Goal: Task Accomplishment & Management: Manage account settings

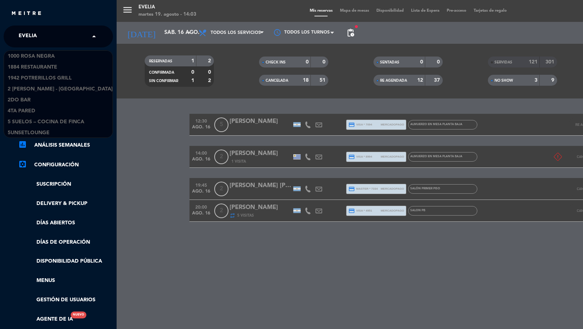
click at [51, 43] on input "text" at bounding box center [59, 37] width 89 height 16
type input "don j"
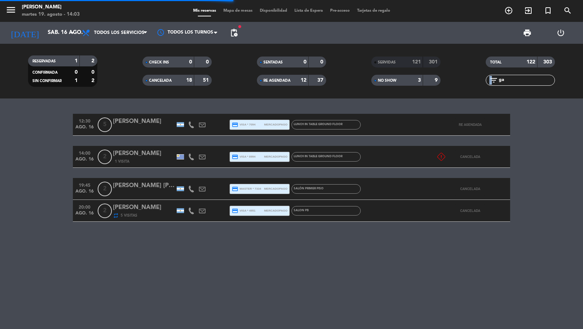
drag, startPoint x: 512, startPoint y: 86, endPoint x: 499, endPoint y: 78, distance: 15.1
click at [496, 78] on div "TOTAL 122 303 filter_list ga" at bounding box center [520, 71] width 114 height 40
click at [499, 78] on input "ga" at bounding box center [526, 80] width 56 height 8
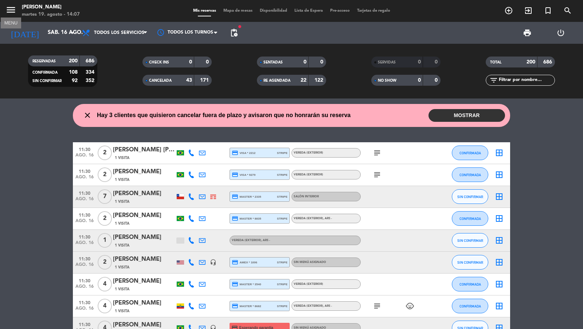
click at [12, 8] on icon "menu" at bounding box center [10, 9] width 11 height 11
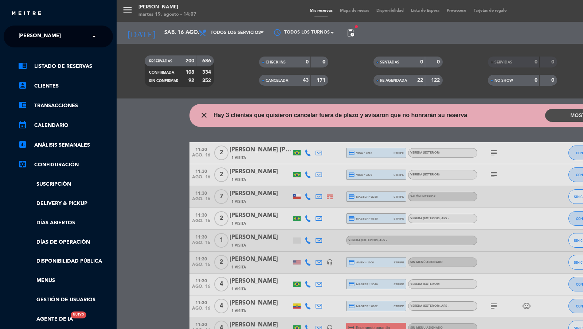
click at [42, 28] on ng-select "× [PERSON_NAME] ×" at bounding box center [58, 36] width 109 height 22
click at [42, 37] on span "[PERSON_NAME]" at bounding box center [40, 36] width 42 height 15
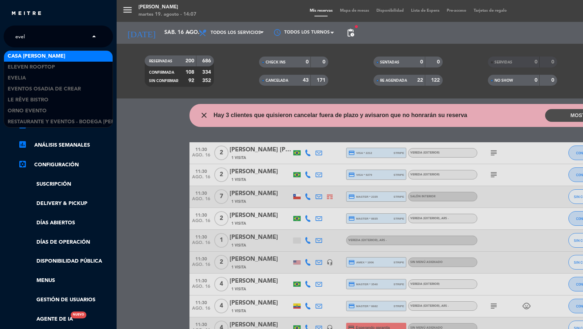
type input "eveli"
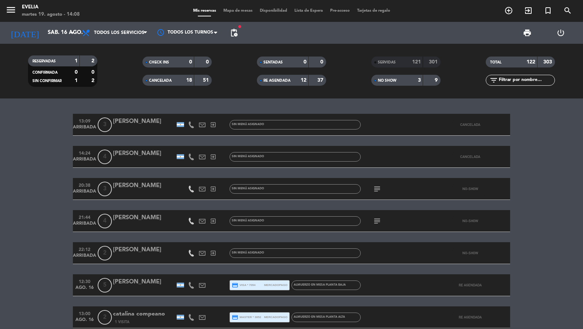
click at [174, 78] on div "CANCELADA" at bounding box center [161, 80] width 34 height 8
click at [282, 85] on div "RE AGENDADA 12 37" at bounding box center [291, 80] width 69 height 11
click at [392, 82] on span "NO SHOW" at bounding box center [387, 81] width 19 height 4
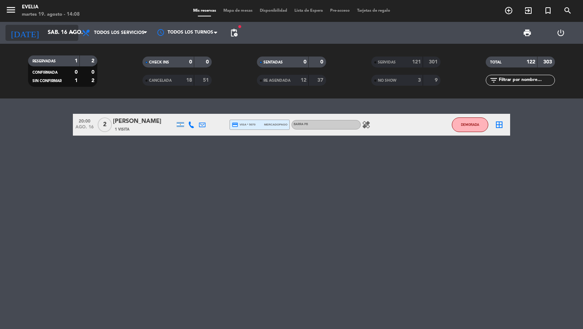
click at [67, 36] on input "sáb. 16 ago." at bounding box center [79, 33] width 70 height 14
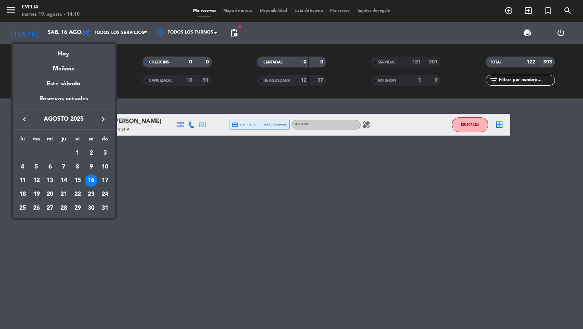
click at [160, 157] on div at bounding box center [291, 164] width 583 height 329
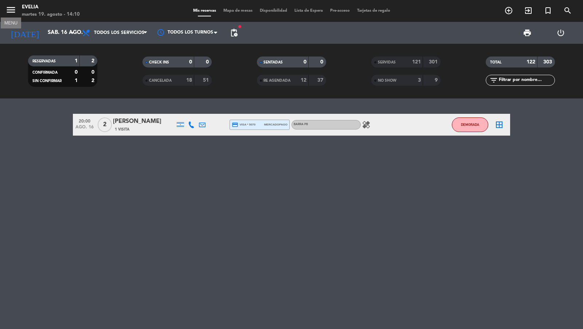
click at [16, 11] on icon "menu" at bounding box center [10, 9] width 11 height 11
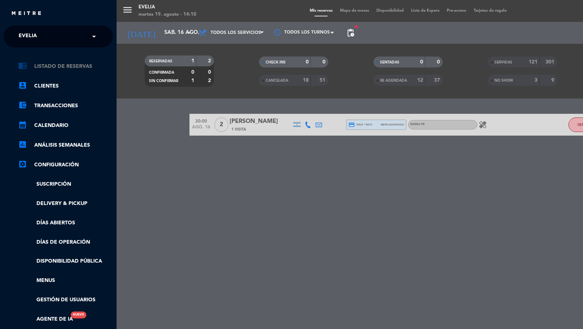
click at [73, 63] on link "chrome_reader_mode Listado de Reservas" at bounding box center [65, 66] width 95 height 9
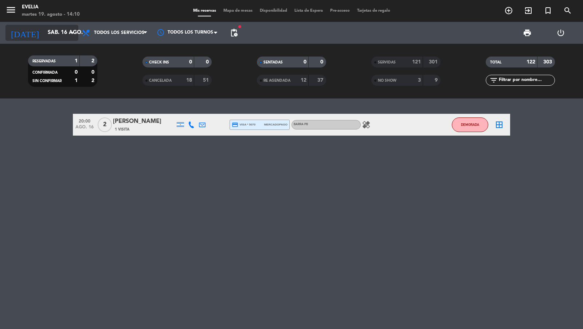
click at [56, 37] on input "sáb. 16 ago." at bounding box center [79, 33] width 70 height 14
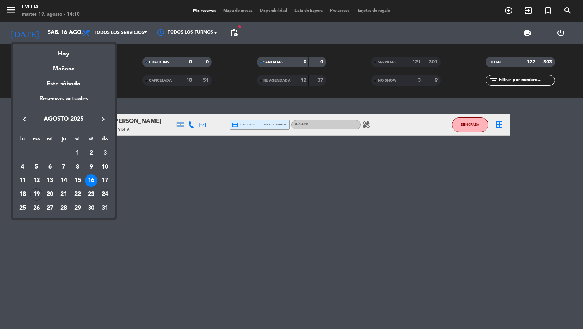
click at [100, 195] on div "24" at bounding box center [105, 194] width 12 height 12
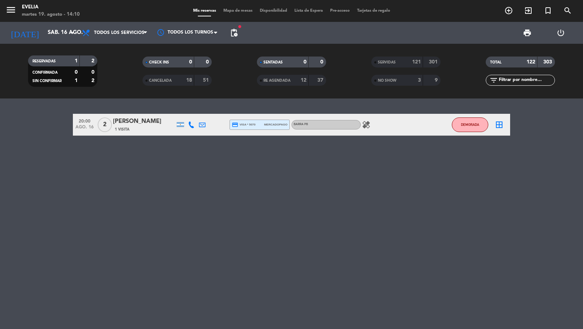
type input "dom. 24 ago."
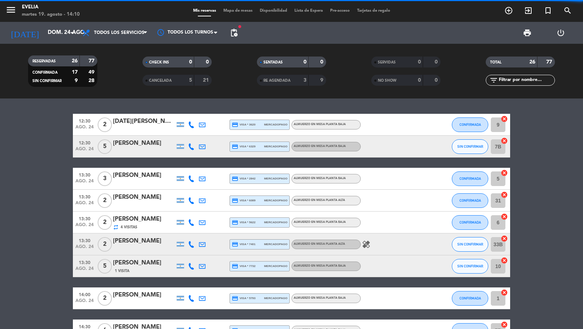
click at [523, 77] on input "text" at bounding box center [526, 80] width 56 height 8
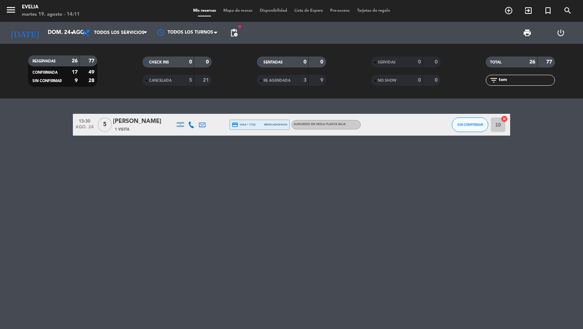
type input "tom"
click at [237, 13] on span "Mapa de mesas" at bounding box center [238, 11] width 36 height 4
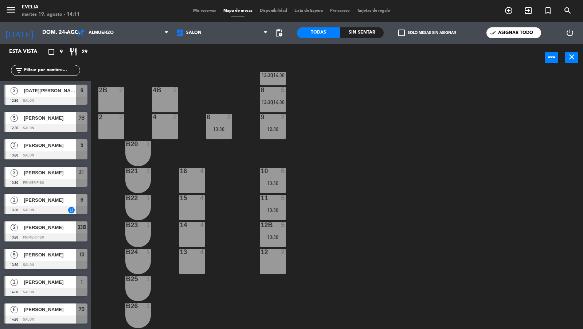
scroll to position [269, 0]
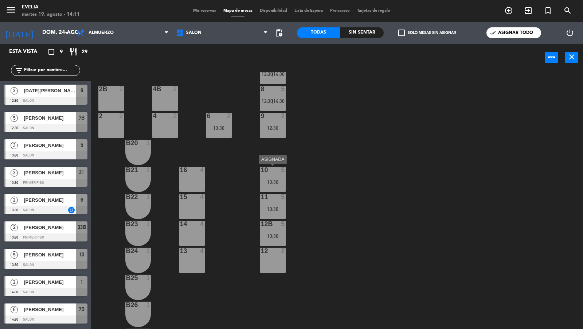
click at [270, 174] on div "10 5 13:30" at bounding box center [272, 178] width 25 height 25
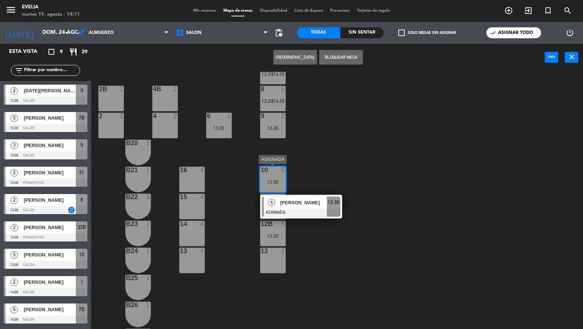
click at [282, 203] on span "[PERSON_NAME]" at bounding box center [303, 202] width 47 height 8
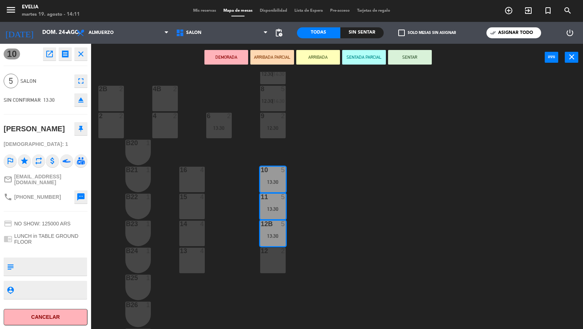
click at [54, 56] on icon "open_in_new" at bounding box center [49, 54] width 9 height 9
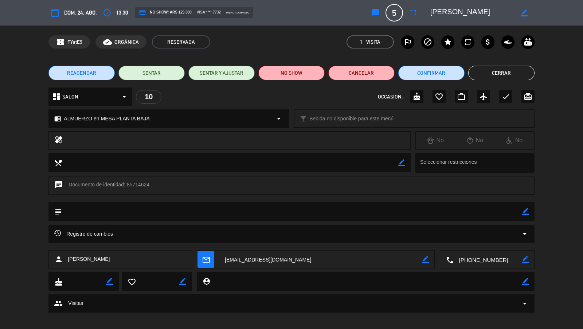
click at [490, 70] on button "Cerrar" at bounding box center [501, 73] width 66 height 15
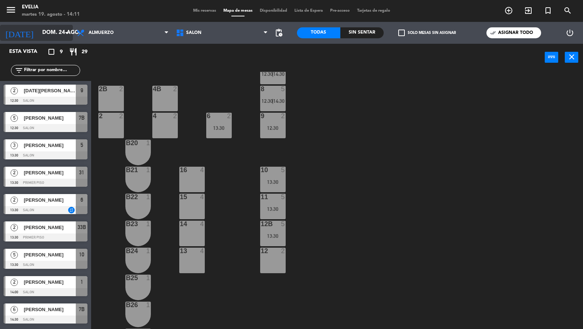
click at [67, 36] on icon "arrow_drop_down" at bounding box center [66, 32] width 9 height 9
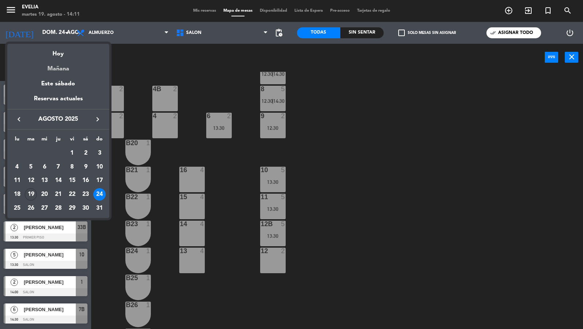
click at [63, 66] on div "Mañana" at bounding box center [58, 66] width 102 height 15
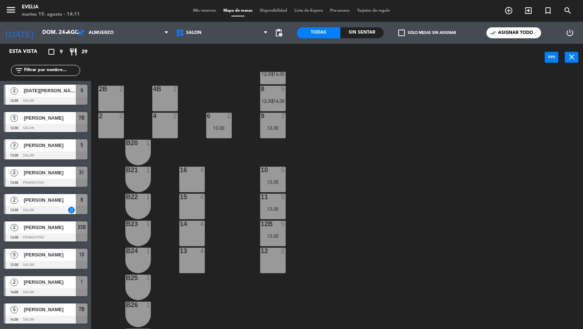
type input "mié. 20 ago."
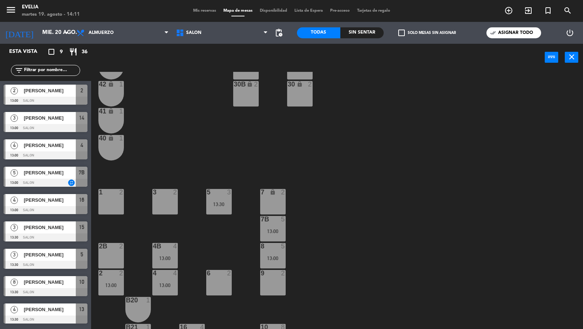
scroll to position [176, 0]
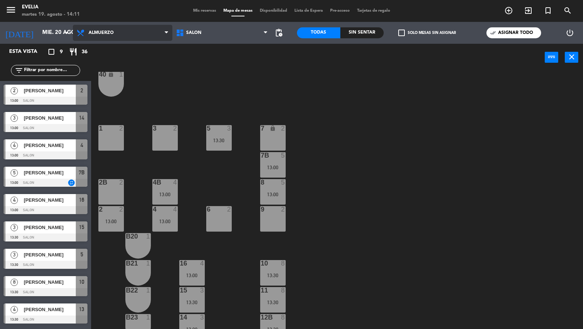
click at [145, 38] on span "Almuerzo" at bounding box center [122, 33] width 99 height 16
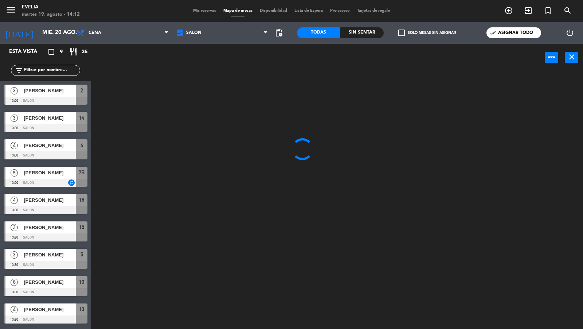
click at [144, 63] on ng-component "menu [PERSON_NAME] 19. [PERSON_NAME] - 14:12 Mis reservas Mapa de mesas Disponi…" at bounding box center [291, 164] width 583 height 329
click at [46, 68] on input "text" at bounding box center [51, 70] width 56 height 8
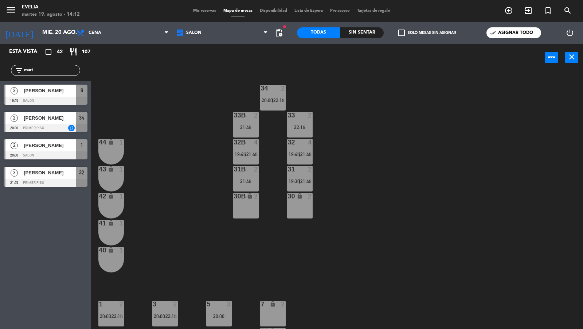
type input "mari"
click at [38, 95] on div "2 [PERSON_NAME] 19:45 SALON 9" at bounding box center [45, 94] width 91 height 27
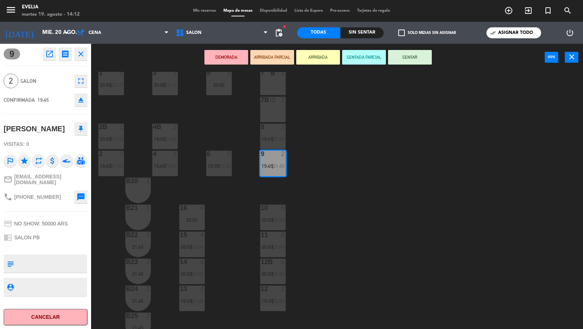
scroll to position [232, 0]
click at [190, 184] on div "34 2 20:00 | 22:15 33B 2 21:45 33 2 22:15 44 lock 1 32B 4 19:45 | 21:45 32 4 19…" at bounding box center [340, 200] width 486 height 257
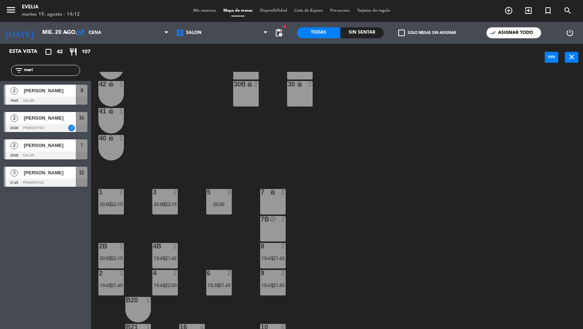
scroll to position [55, 0]
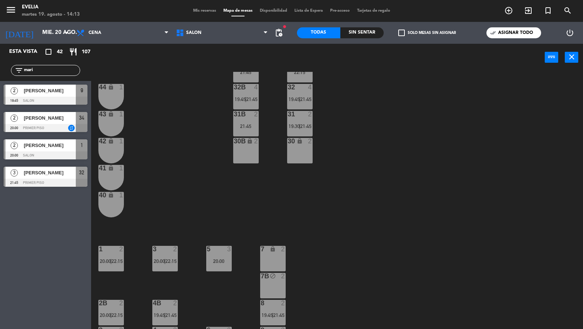
click at [59, 89] on span "[PERSON_NAME]" at bounding box center [50, 91] width 52 height 8
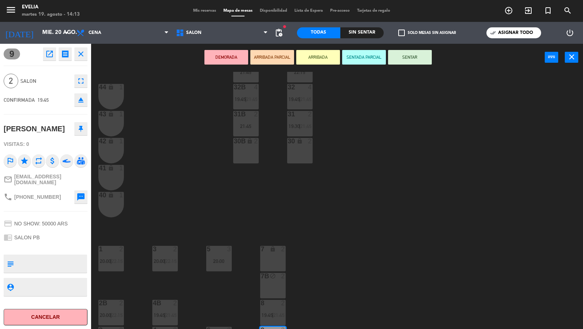
click at [54, 58] on icon "open_in_new" at bounding box center [49, 54] width 9 height 9
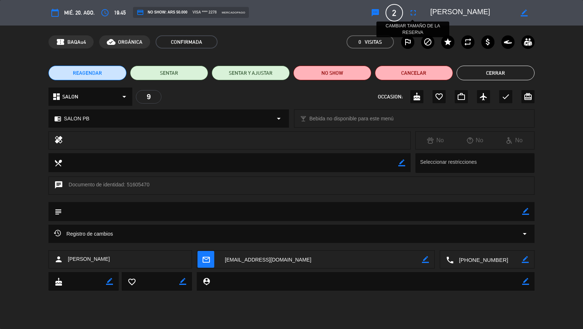
click at [409, 11] on icon "fullscreen" at bounding box center [413, 12] width 9 height 9
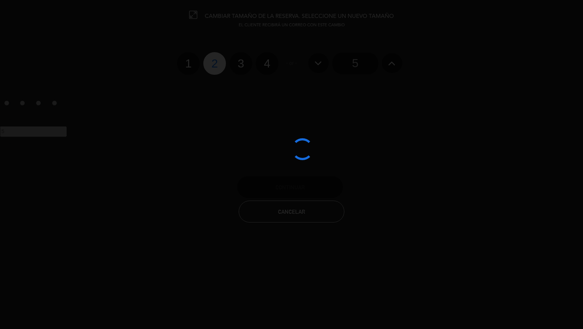
click at [243, 67] on div at bounding box center [291, 164] width 583 height 329
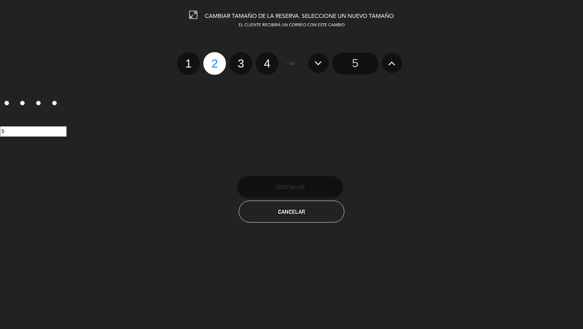
click at [243, 67] on label "3" at bounding box center [240, 63] width 23 height 23
click at [242, 59] on input "3" at bounding box center [239, 57] width 5 height 5
radio input "true"
radio input "false"
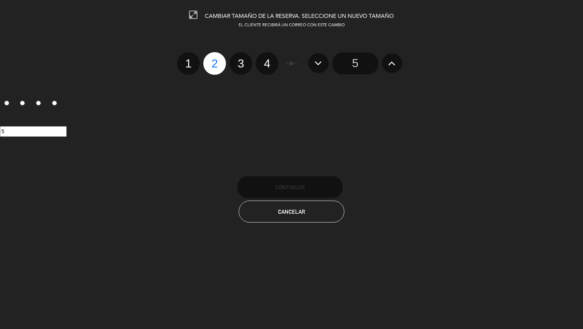
radio input "false"
radio input "true"
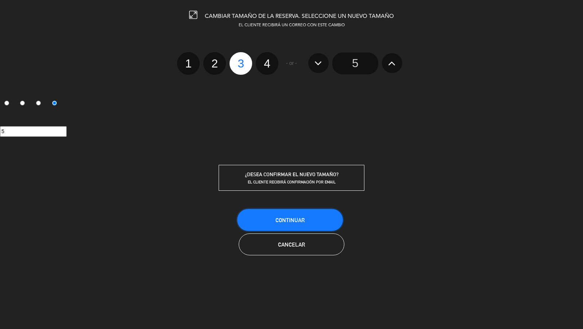
click at [264, 212] on button "Continuar" at bounding box center [290, 220] width 106 height 22
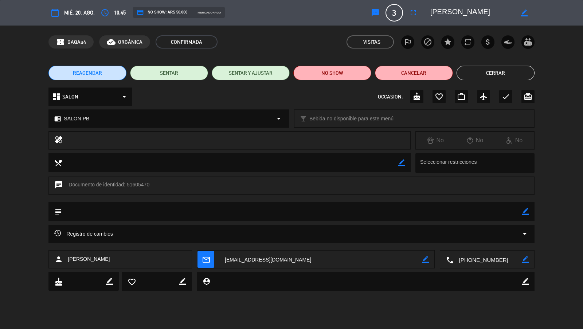
click at [477, 68] on button "Cerrar" at bounding box center [495, 73] width 78 height 15
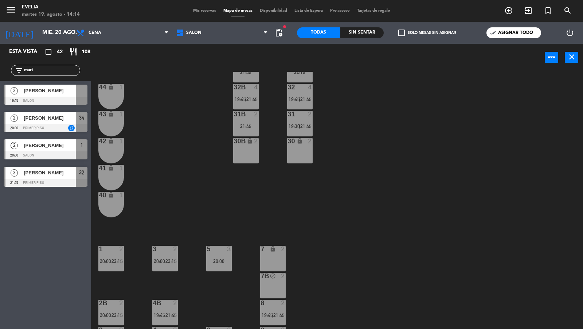
click at [71, 100] on div at bounding box center [46, 101] width 84 height 8
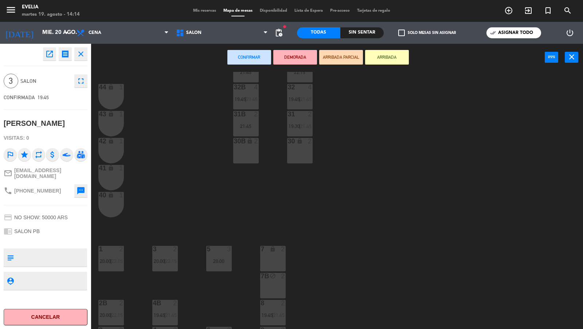
click at [259, 145] on div "34 2 20:00 | 22:15 33B 2 21:45 33 2 22:15 44 lock 1 32B 4 19:45 | 21:45 32 4 19…" at bounding box center [340, 200] width 486 height 257
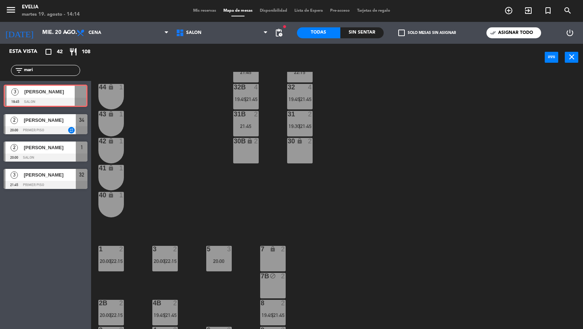
click at [65, 100] on div "3 [PERSON_NAME] 19:45 SALON 3 [PERSON_NAME] 19:45 SALON" at bounding box center [45, 96] width 91 height 30
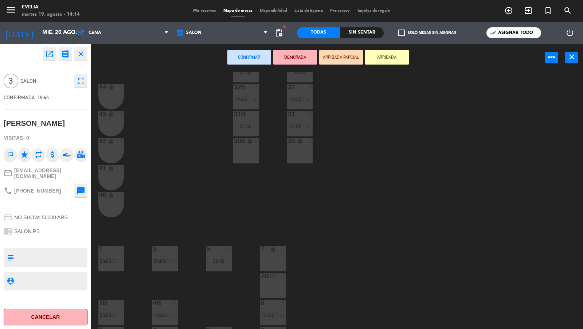
click at [248, 153] on div "30B lock 2" at bounding box center [245, 150] width 25 height 25
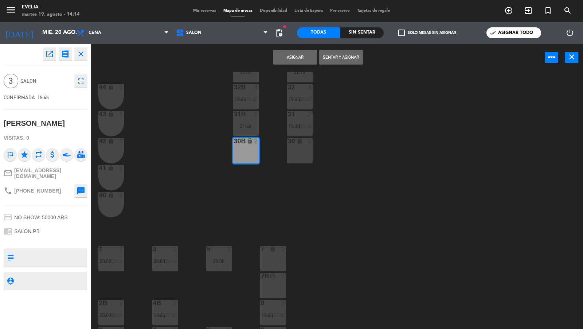
click at [303, 153] on div "30 lock 2" at bounding box center [299, 150] width 25 height 25
click at [295, 59] on button "Asignar" at bounding box center [295, 57] width 44 height 15
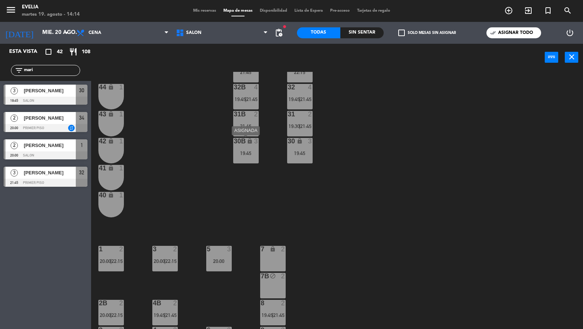
click at [253, 156] on div "30B lock 3 19:45" at bounding box center [245, 150] width 25 height 25
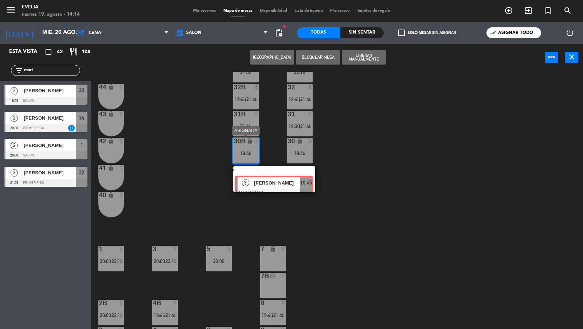
click at [256, 182] on div "3 [PERSON_NAME] ASIGNADA 19:45" at bounding box center [274, 179] width 93 height 26
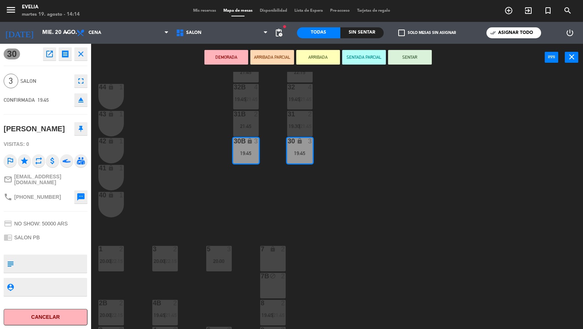
click at [47, 57] on icon "open_in_new" at bounding box center [49, 54] width 9 height 9
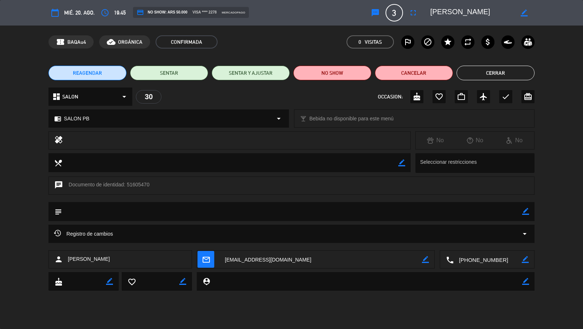
click at [101, 97] on div "dashboard SALON arrow_drop_down" at bounding box center [90, 96] width 84 height 18
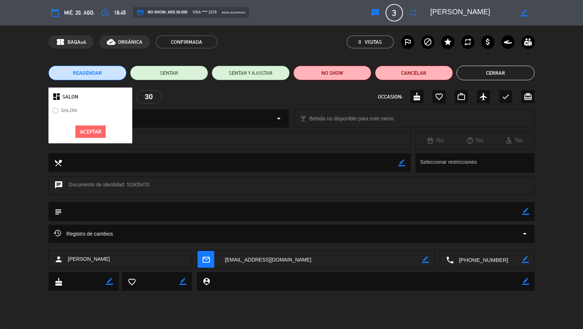
click at [87, 140] on div "Aceptar" at bounding box center [90, 132] width 84 height 24
click at [87, 134] on button "Aceptar" at bounding box center [90, 131] width 30 height 13
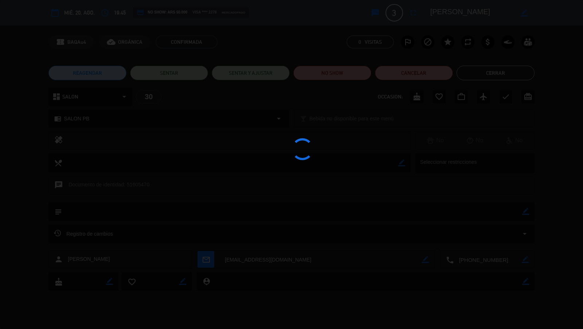
click at [92, 123] on div at bounding box center [291, 164] width 583 height 329
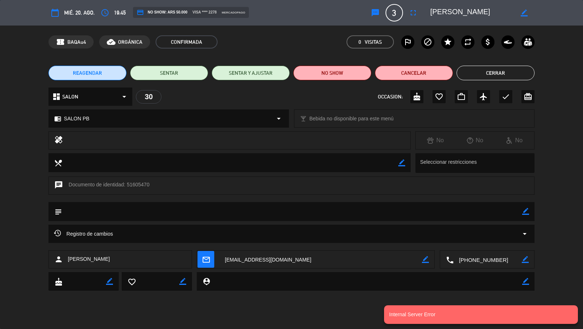
click at [94, 118] on div "chrome_reader_mode SALON PB arrow_drop_down" at bounding box center [169, 118] width 240 height 17
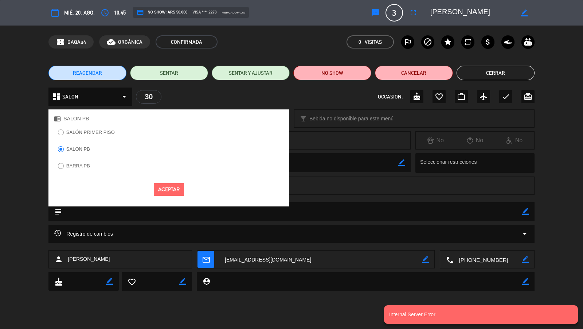
click at [90, 130] on label "SALÓN PRIMER PISO" at bounding box center [90, 132] width 48 height 5
click at [166, 185] on button "Aceptar" at bounding box center [169, 189] width 30 height 13
click at [93, 103] on div "dashboard SALON arrow_drop_down" at bounding box center [90, 96] width 84 height 18
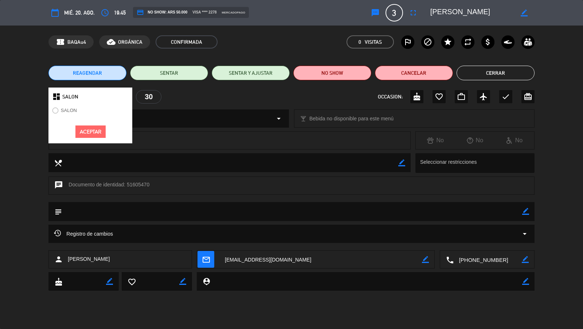
click at [91, 128] on button "Aceptar" at bounding box center [90, 131] width 30 height 13
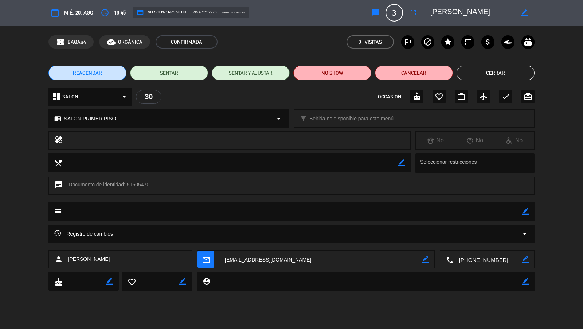
click at [99, 97] on div "dashboard SALON arrow_drop_down" at bounding box center [90, 96] width 84 height 18
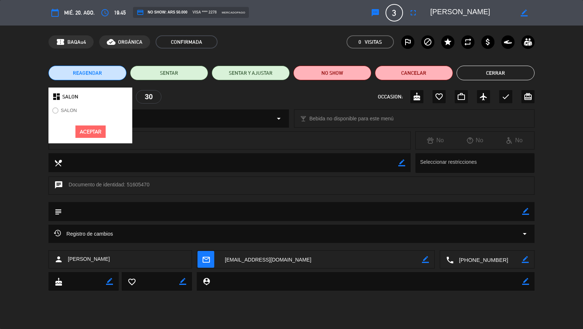
click at [89, 147] on div "healing" at bounding box center [229, 140] width 362 height 18
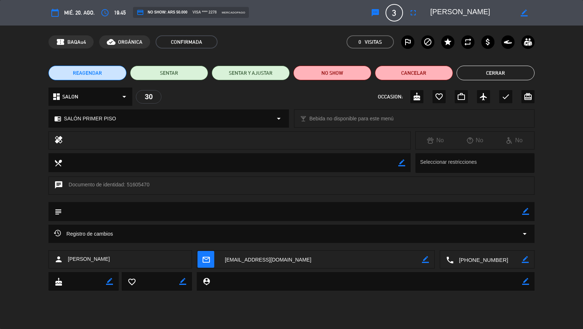
click at [91, 134] on div "healing" at bounding box center [229, 140] width 362 height 18
click at [95, 97] on div "dashboard SALON arrow_drop_down" at bounding box center [90, 96] width 84 height 18
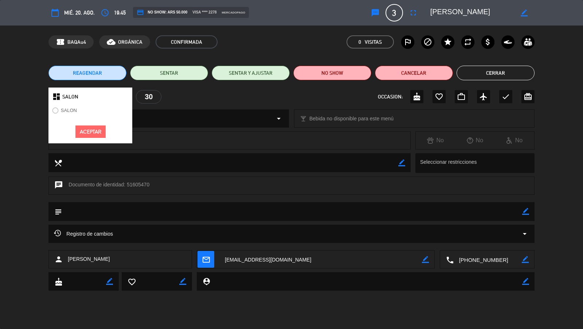
click at [89, 131] on button "Aceptar" at bounding box center [90, 131] width 30 height 13
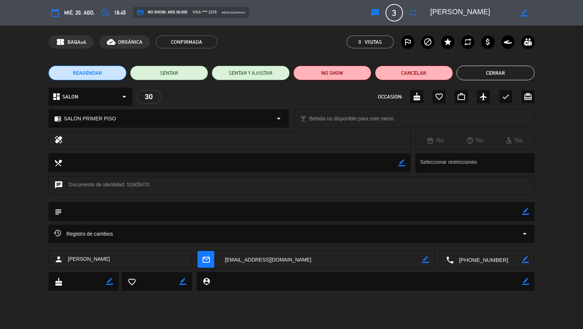
click at [97, 98] on div "dashboard SALON arrow_drop_down" at bounding box center [90, 96] width 84 height 18
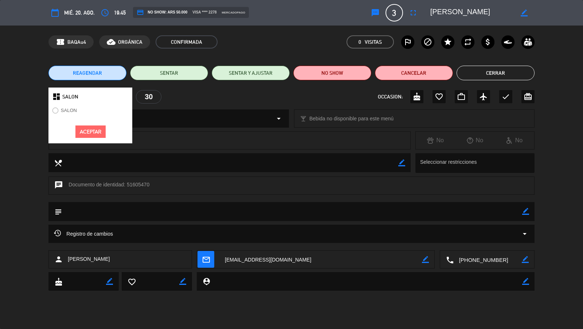
click at [94, 130] on button "Aceptar" at bounding box center [90, 131] width 30 height 13
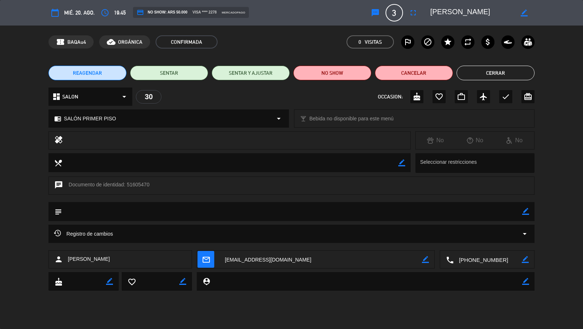
click at [484, 69] on button "Cerrar" at bounding box center [495, 73] width 78 height 15
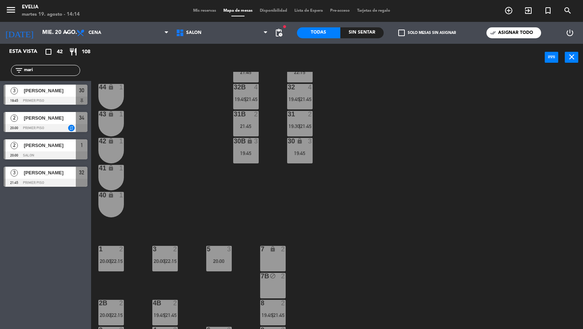
click at [418, 33] on label "check_box_outline_blank Solo mesas sin asignar" at bounding box center [427, 33] width 58 height 7
click at [427, 33] on input "check_box_outline_blank Solo mesas sin asignar" at bounding box center [427, 33] width 0 height 0
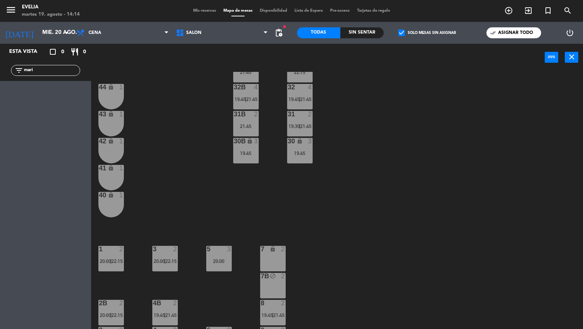
click at [418, 33] on label "check_box Solo mesas sin asignar" at bounding box center [427, 33] width 58 height 7
click at [427, 33] on input "check_box Solo mesas sin asignar" at bounding box center [427, 33] width 0 height 0
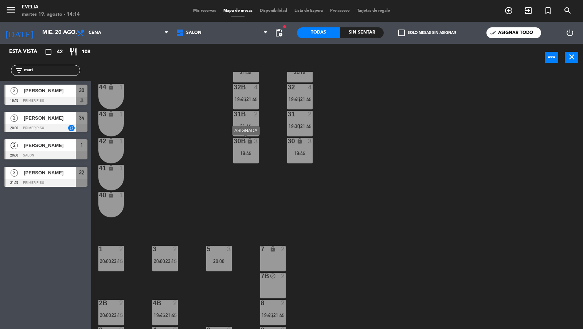
click at [248, 153] on div "19:45" at bounding box center [245, 152] width 25 height 5
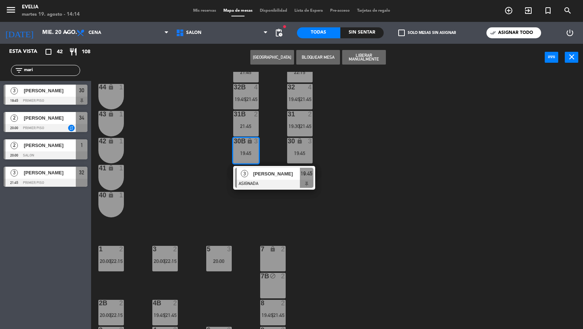
click at [251, 175] on div "3" at bounding box center [245, 174] width 16 height 12
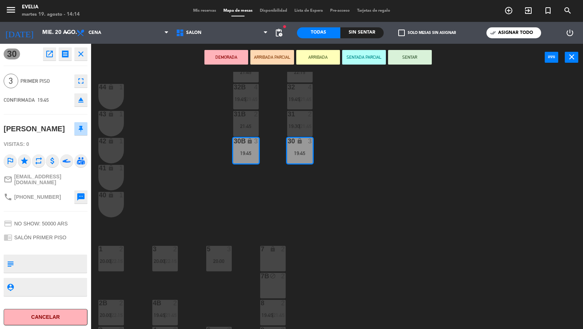
click at [54, 263] on textarea at bounding box center [52, 263] width 70 height 15
type textarea "aceptaron primer piso para ser 3 personas"
click at [133, 228] on div "34 2 20:00 | 22:15 33B 2 21:45 33 2 22:15 44 lock 1 32B 4 19:45 | 21:45 32 4 19…" at bounding box center [340, 200] width 486 height 257
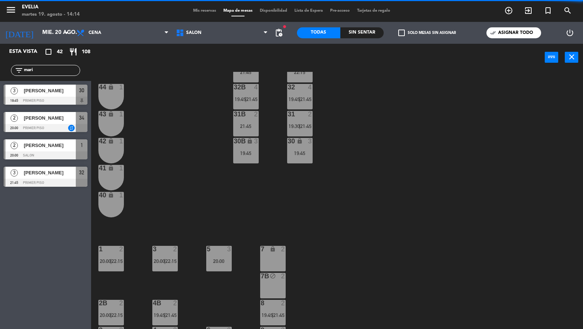
click at [246, 152] on div "19:45" at bounding box center [245, 152] width 25 height 5
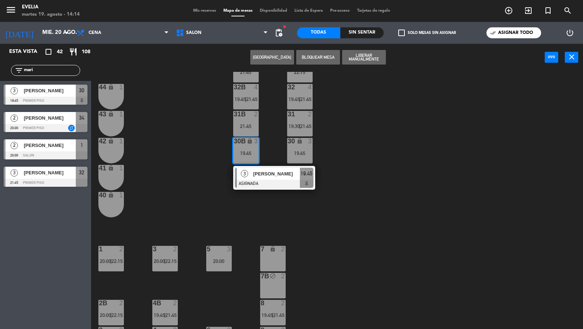
click at [249, 163] on div "30B lock 3 19:45 3 [PERSON_NAME] ASIGNADA 19:45" at bounding box center [245, 150] width 25 height 25
click at [251, 158] on div "30B lock 3 19:45" at bounding box center [245, 150] width 25 height 25
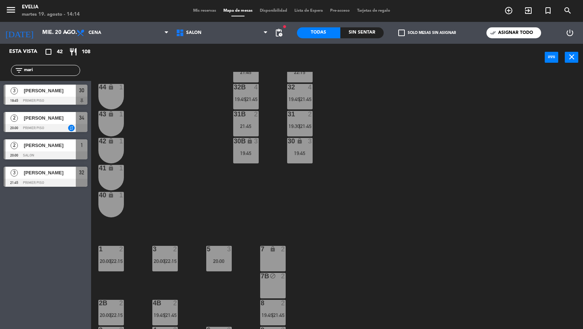
click at [248, 174] on div "34 2 20:00 | 22:15 33B 2 21:45 33 2 22:15 44 lock 1 32B 4 19:45 | 21:45 32 4 19…" at bounding box center [340, 200] width 486 height 257
click at [249, 156] on div "30B lock 3 19:45" at bounding box center [245, 150] width 25 height 25
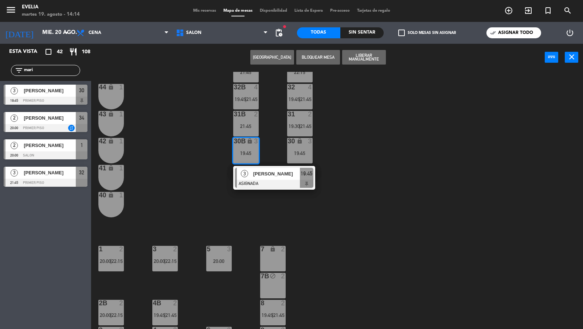
click at [252, 172] on div "[PERSON_NAME]" at bounding box center [275, 174] width 47 height 12
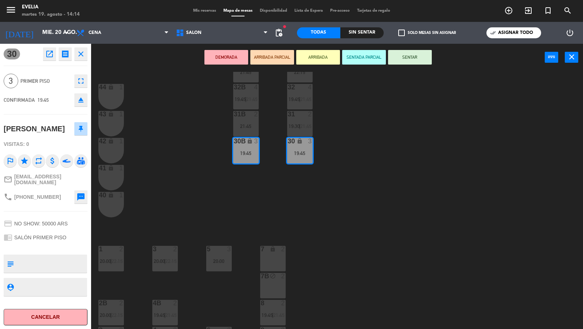
click at [50, 50] on icon "open_in_new" at bounding box center [49, 54] width 9 height 9
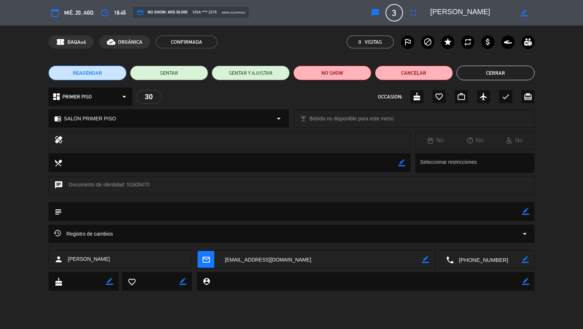
click at [210, 255] on icon "mail_outline" at bounding box center [206, 259] width 8 height 8
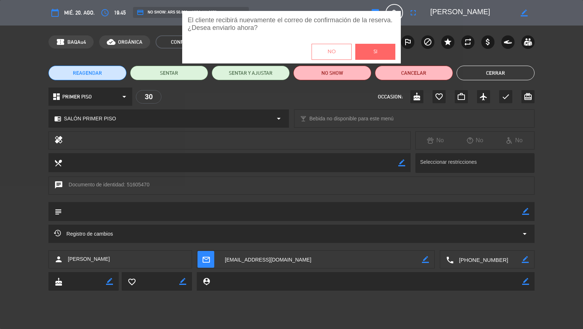
drag, startPoint x: 365, startPoint y: 55, endPoint x: 371, endPoint y: 56, distance: 6.0
click at [366, 55] on button "Si" at bounding box center [375, 52] width 40 height 16
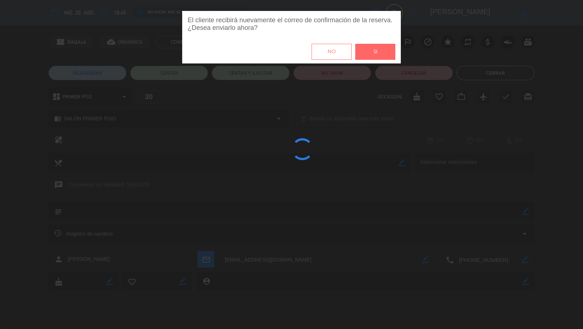
click at [471, 70] on div "El cliente recibirá nuevamente el correo de confirmación de la reserva. ¿Desea …" at bounding box center [291, 164] width 583 height 307
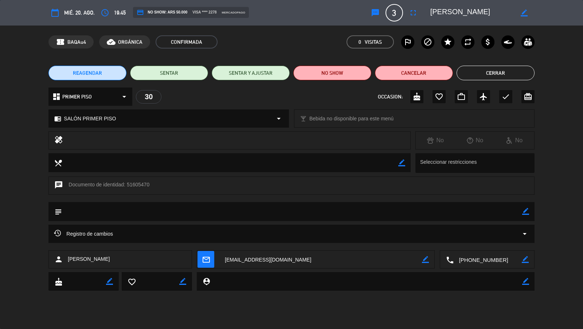
click at [471, 71] on button "Cerrar" at bounding box center [495, 73] width 78 height 15
